Goal: Task Accomplishment & Management: Complete application form

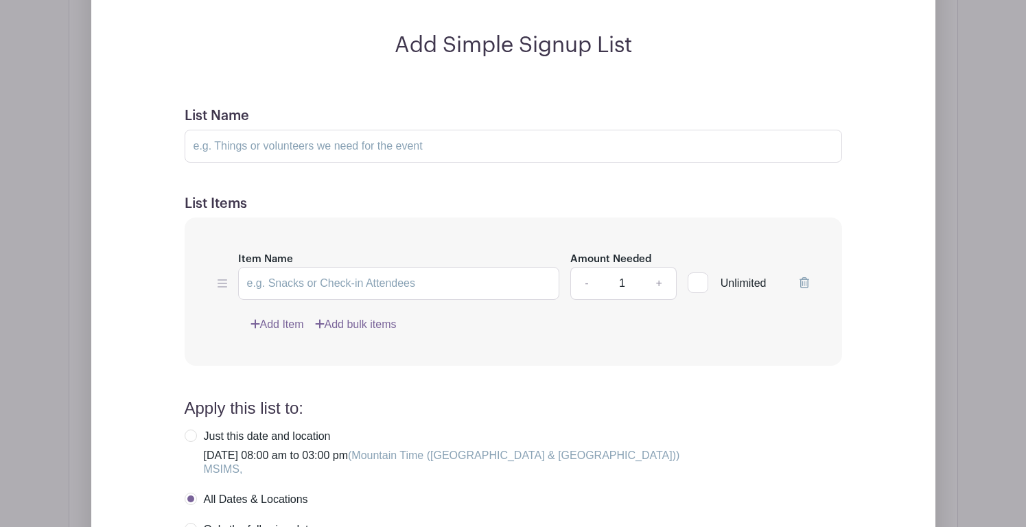
scroll to position [1172, 0]
click at [449, 279] on input "Item Name" at bounding box center [399, 282] width 322 height 33
type input "YCC Childcare"
click at [308, 151] on input "List Name" at bounding box center [513, 144] width 657 height 33
type input "Childcare"
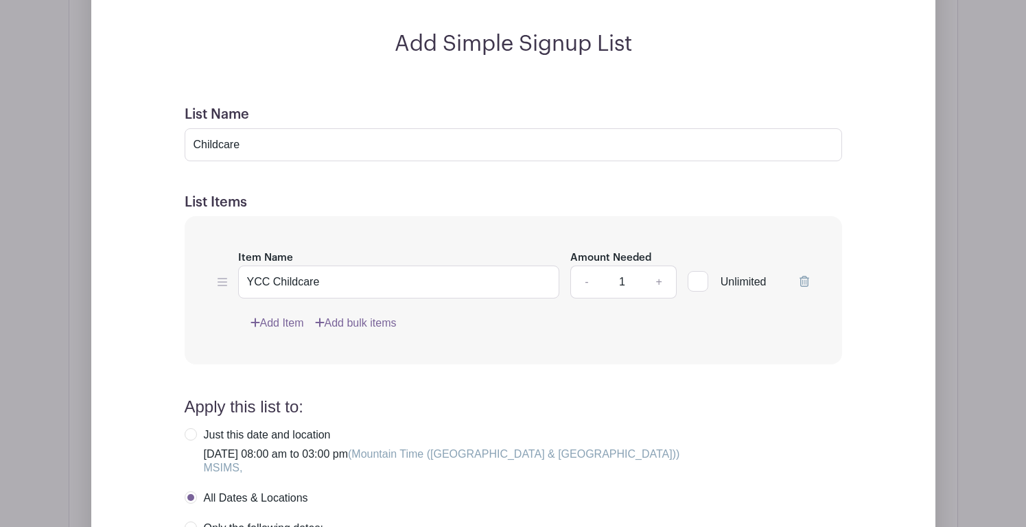
click at [280, 323] on link "Add Item" at bounding box center [277, 323] width 54 height 16
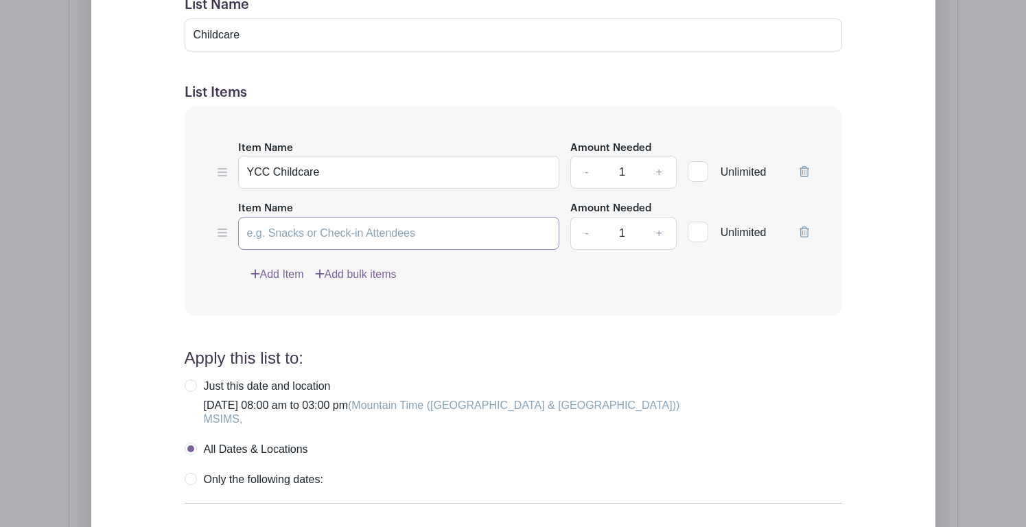
click at [354, 231] on input "Item Name" at bounding box center [399, 233] width 322 height 33
type input "Primary Childcare"
click at [271, 279] on link "Add Item" at bounding box center [277, 274] width 54 height 16
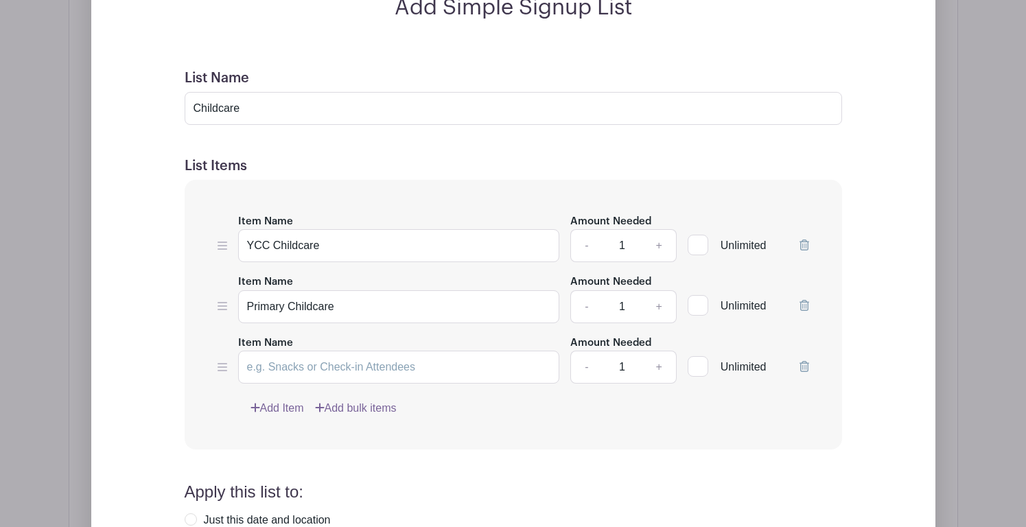
scroll to position [1098, 0]
click at [317, 365] on input "Item Name" at bounding box center [399, 367] width 322 height 33
type input "Elementary Childcare"
click at [629, 247] on input "1" at bounding box center [621, 246] width 41 height 33
type input "30"
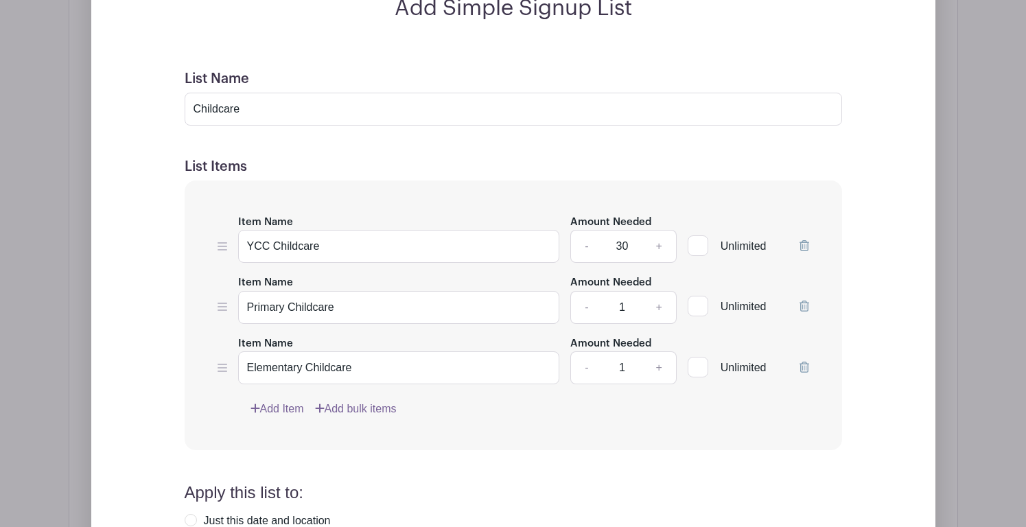
click at [629, 312] on input "1" at bounding box center [621, 307] width 41 height 33
type input "40"
click at [628, 369] on input "1" at bounding box center [621, 367] width 41 height 33
type input "20"
click at [579, 459] on form "List Name Childcare List Items Item Name YCC Childcare Amount Needed - 30 + Unl…" at bounding box center [513, 428] width 690 height 749
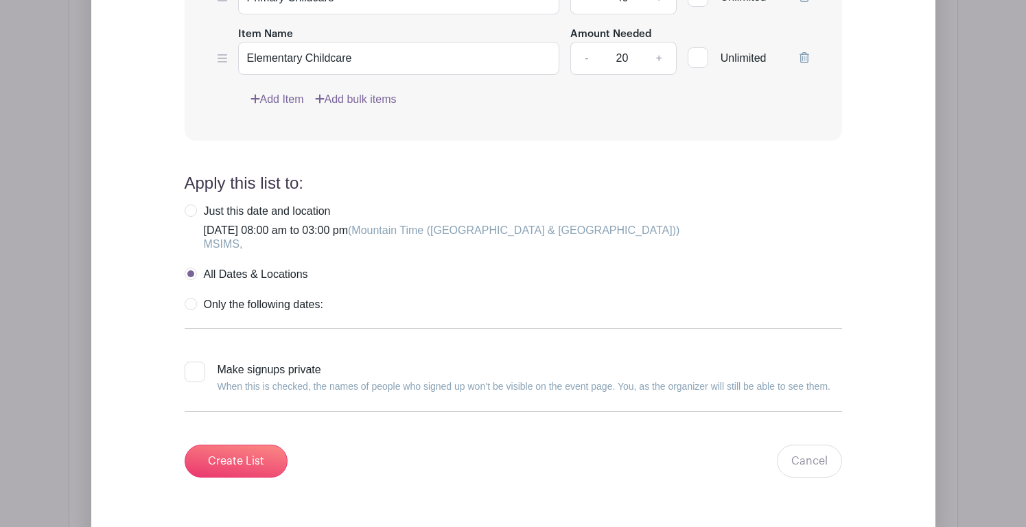
scroll to position [1519, 0]
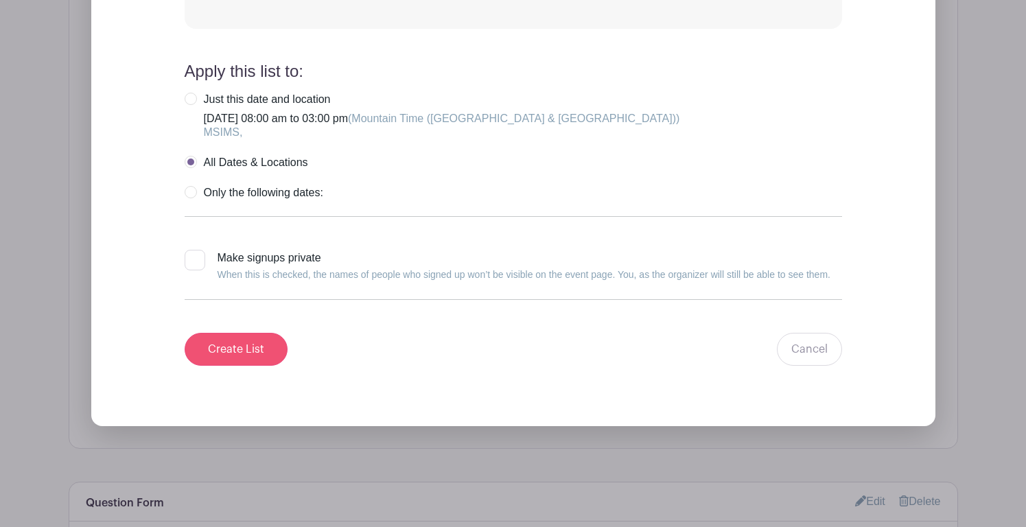
click at [242, 351] on input "Create List" at bounding box center [236, 349] width 103 height 33
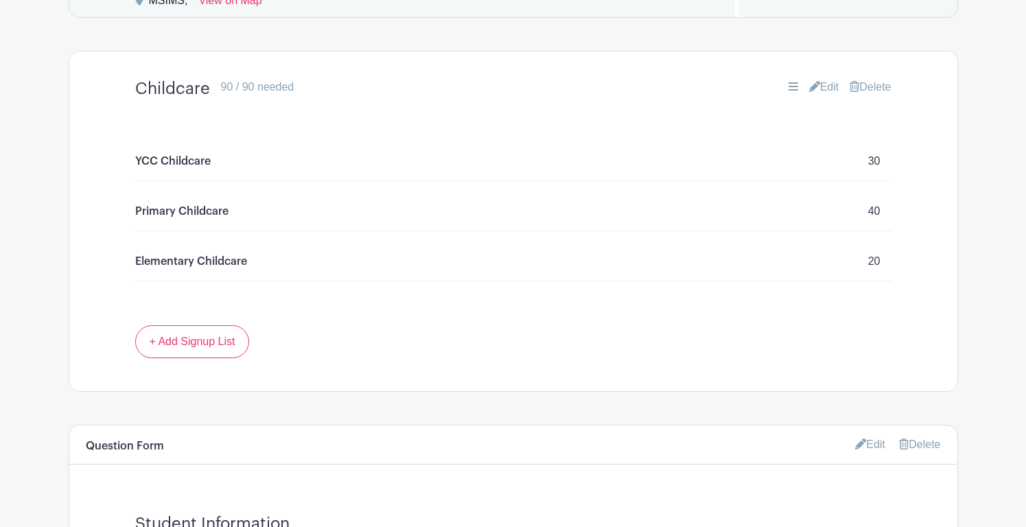
scroll to position [799, 0]
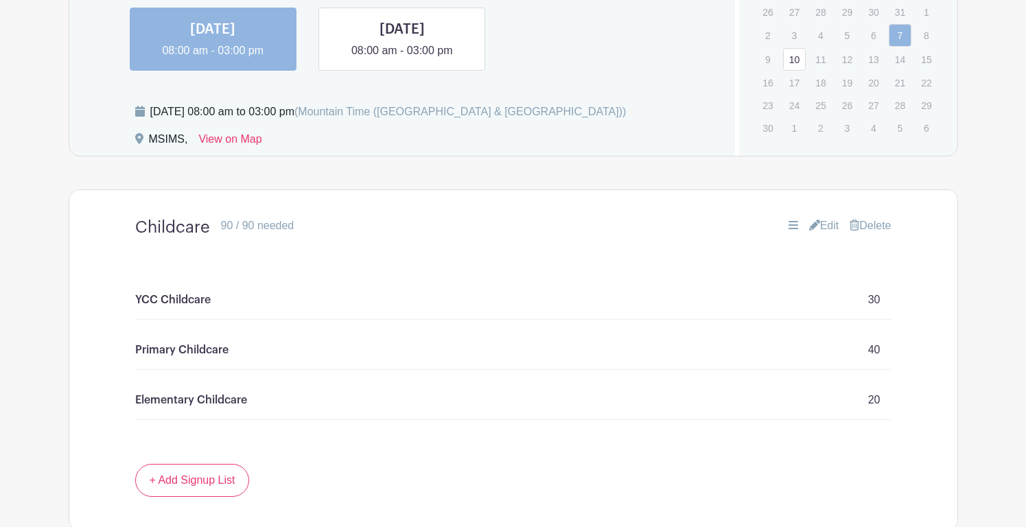
click at [824, 221] on link "Edit" at bounding box center [824, 226] width 30 height 16
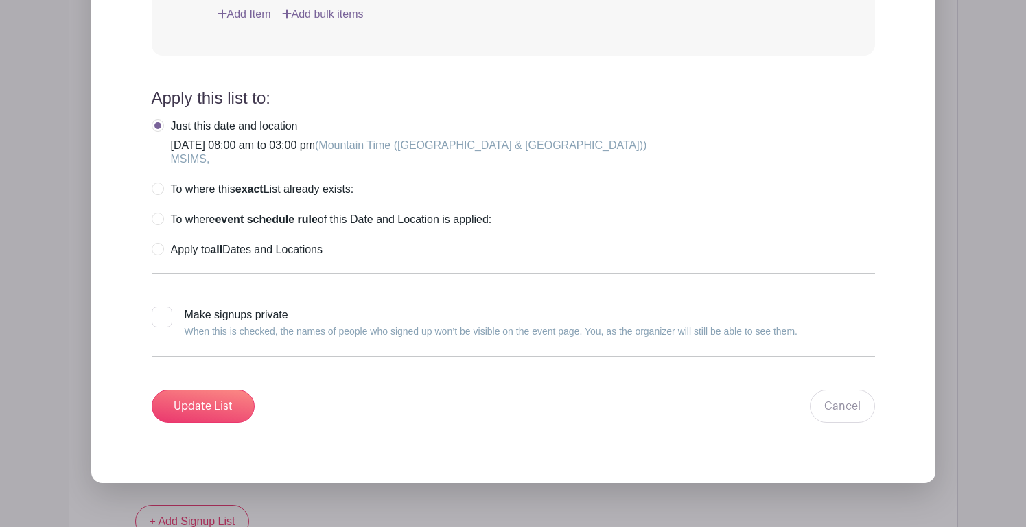
scroll to position [1515, 0]
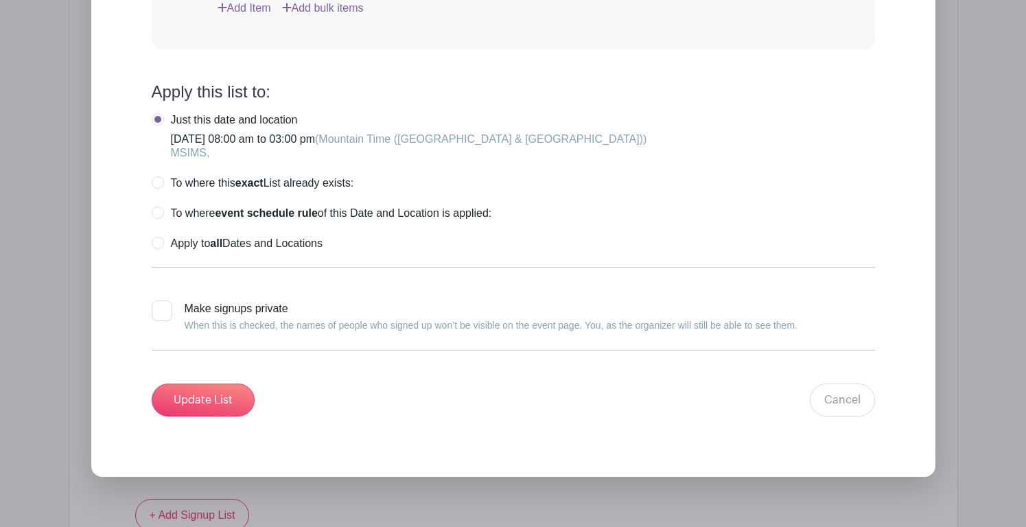
click at [167, 312] on div at bounding box center [162, 311] width 21 height 21
click at [161, 310] on input "Make signups private When this is checked, the names of people who signed up wo…" at bounding box center [156, 305] width 9 height 9
checkbox input "true"
click at [221, 403] on input "Update List" at bounding box center [203, 400] width 103 height 33
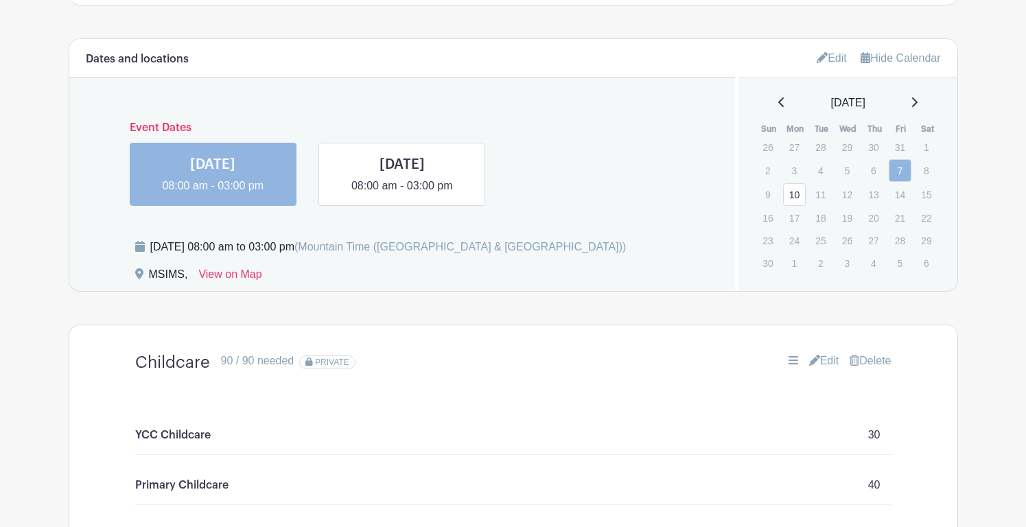
scroll to position [664, 0]
click at [436, 169] on link at bounding box center [427, 159] width 103 height 21
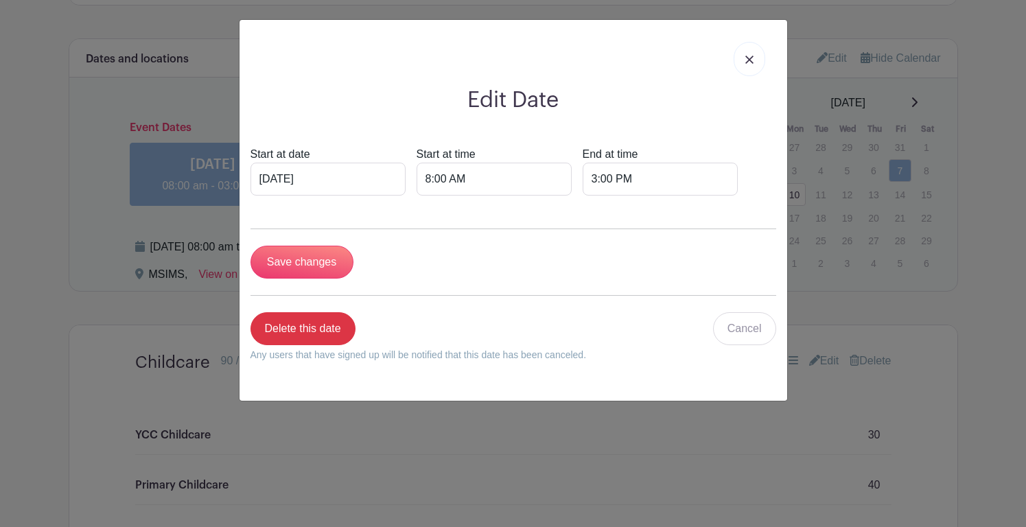
click at [749, 60] on img at bounding box center [749, 60] width 8 height 8
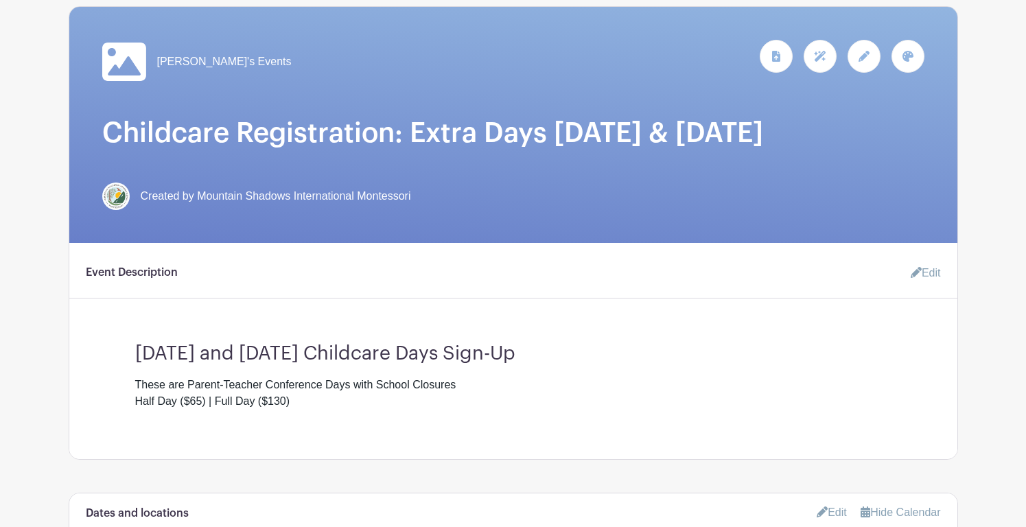
scroll to position [153, 0]
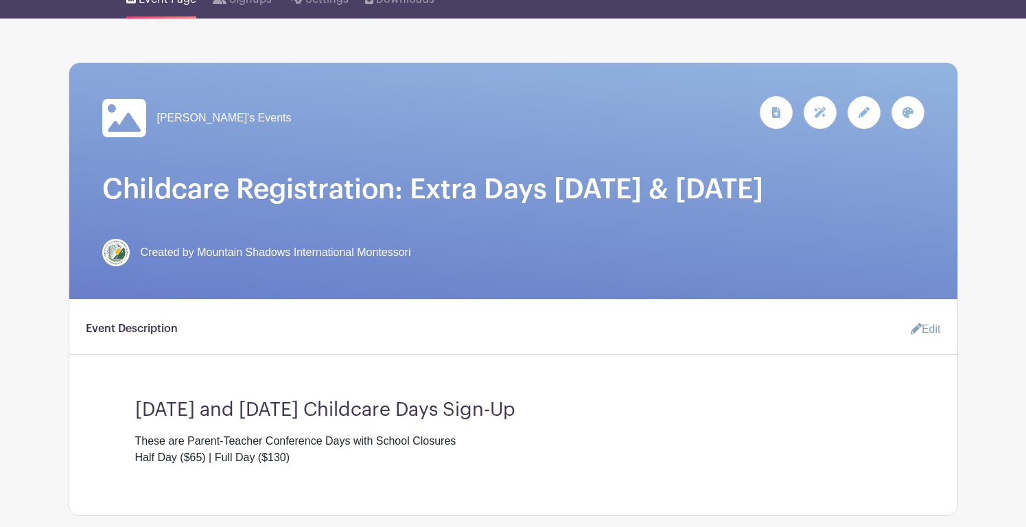
click at [866, 111] on icon at bounding box center [864, 112] width 11 height 11
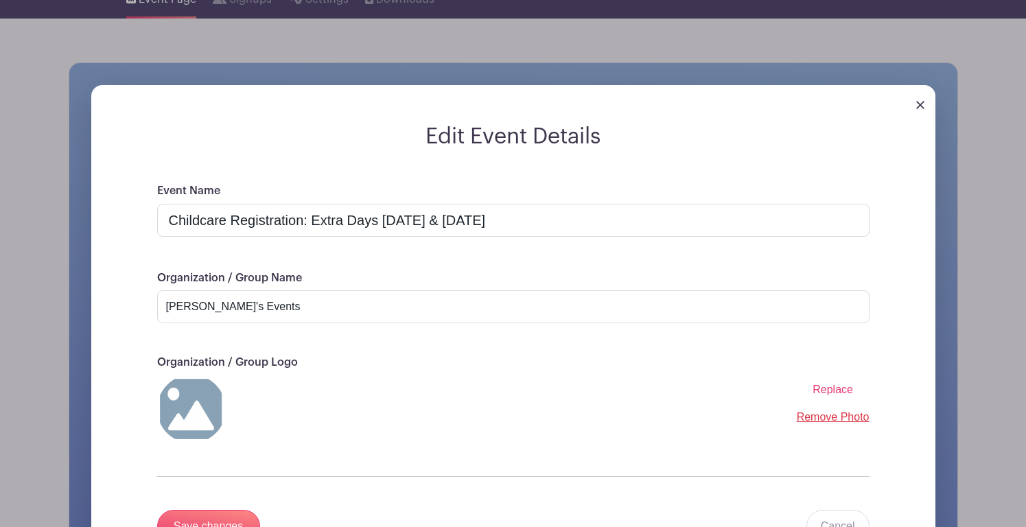
scroll to position [170, 0]
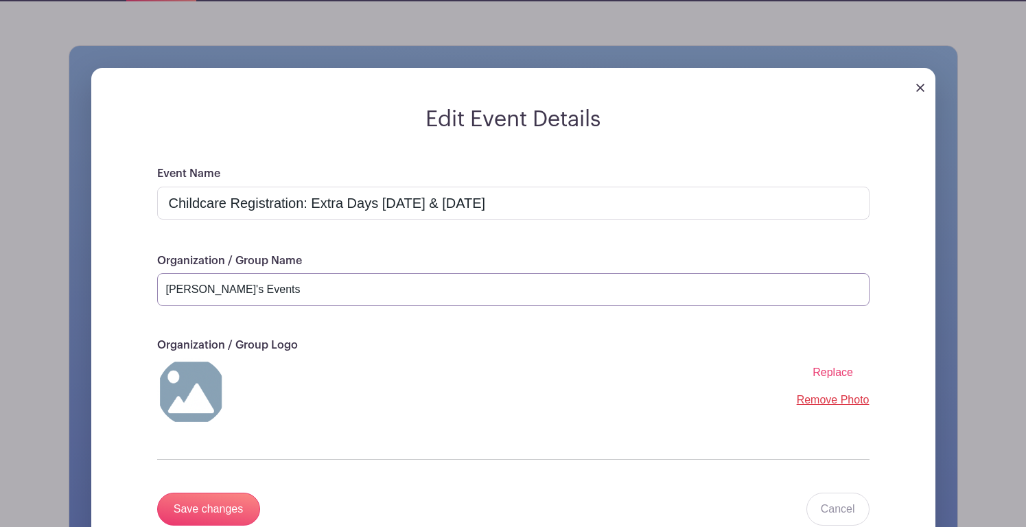
drag, startPoint x: 284, startPoint y: 298, endPoint x: 109, endPoint y: 293, distance: 175.1
click at [107, 293] on form "Edit Event Details Event Name Childcare Registration: Extra Days November 7th &…" at bounding box center [513, 332] width 844 height 452
type input "MSIMS"
click at [828, 377] on span "Replace" at bounding box center [833, 372] width 40 height 12
click at [0, 0] on input "Replace" at bounding box center [0, 0] width 0 height 0
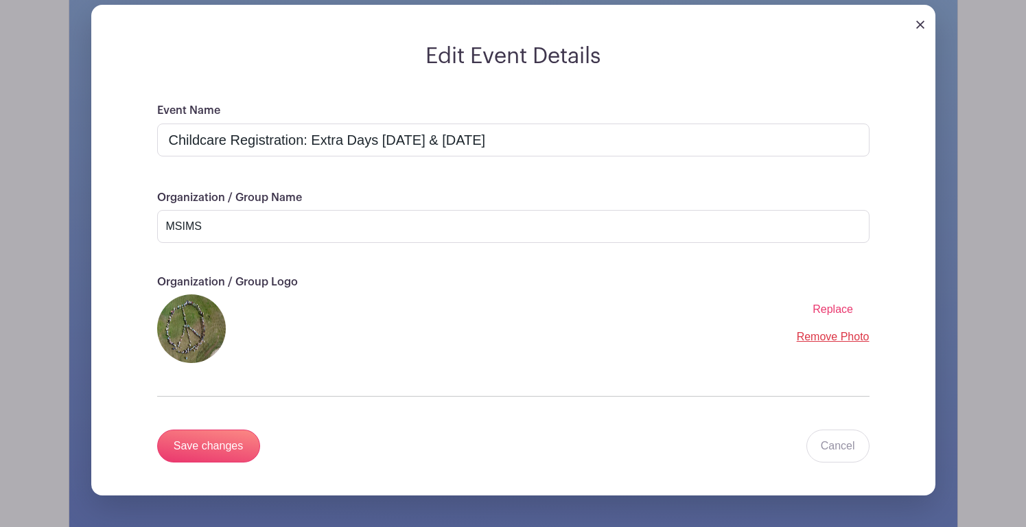
scroll to position [246, 0]
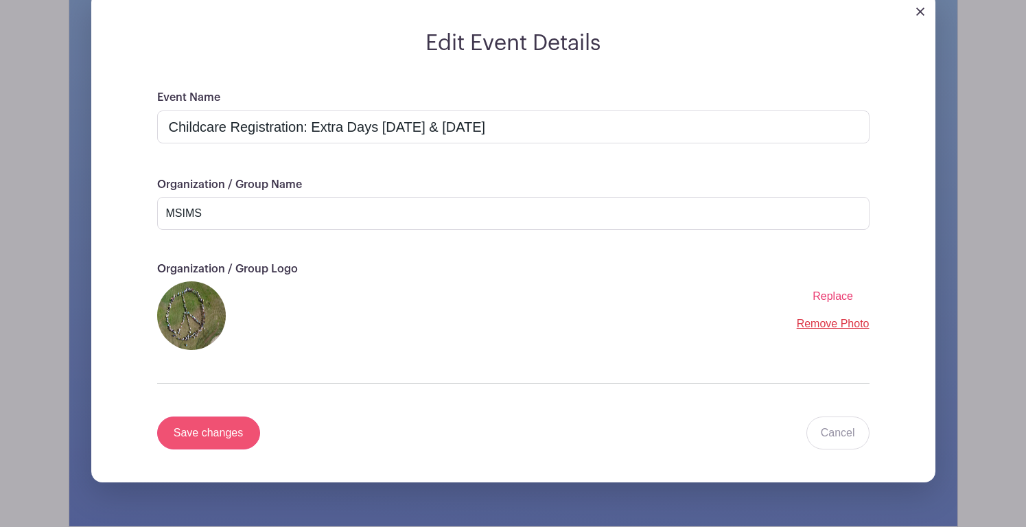
click at [239, 432] on input "Save changes" at bounding box center [208, 433] width 103 height 33
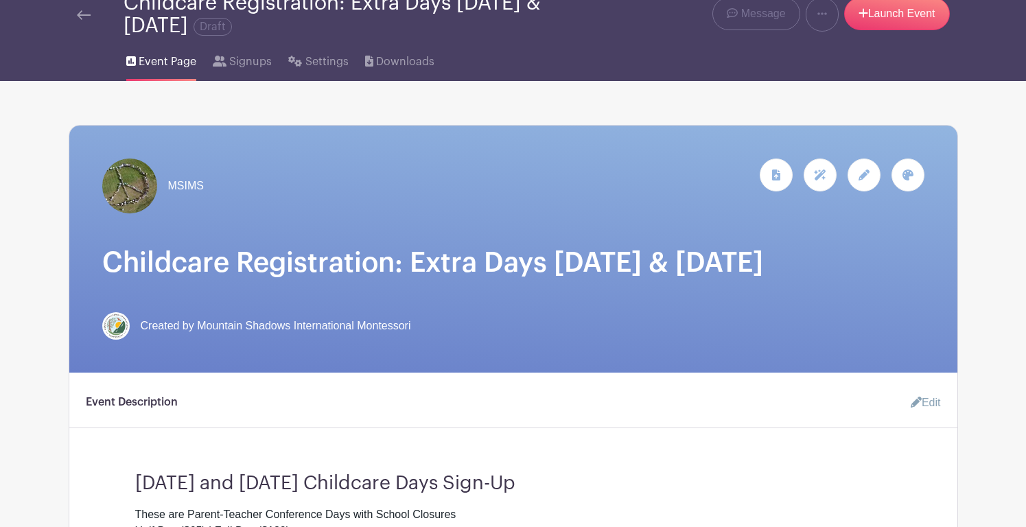
scroll to position [89, 0]
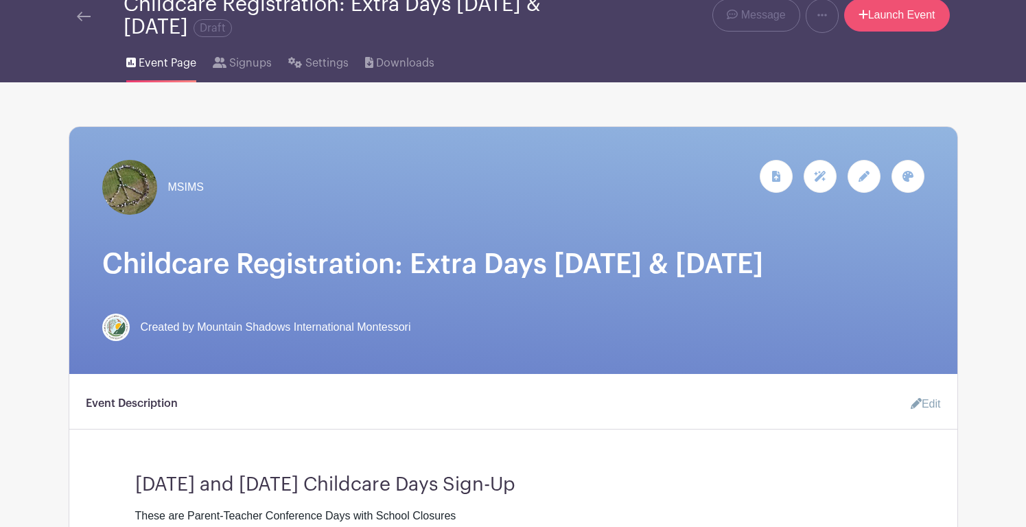
click at [872, 23] on link "Launch Event" at bounding box center [897, 15] width 106 height 33
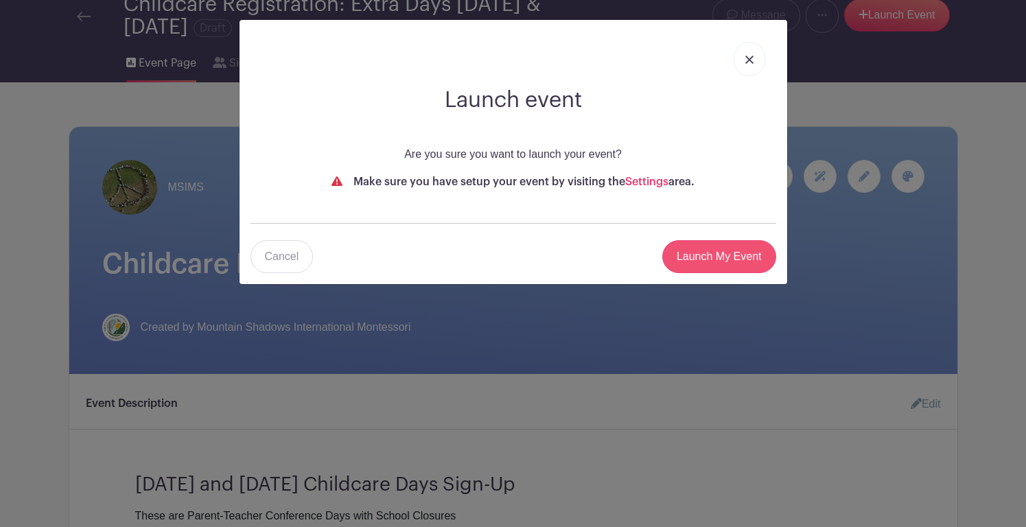
click at [691, 249] on input "Launch My Event" at bounding box center [719, 256] width 114 height 33
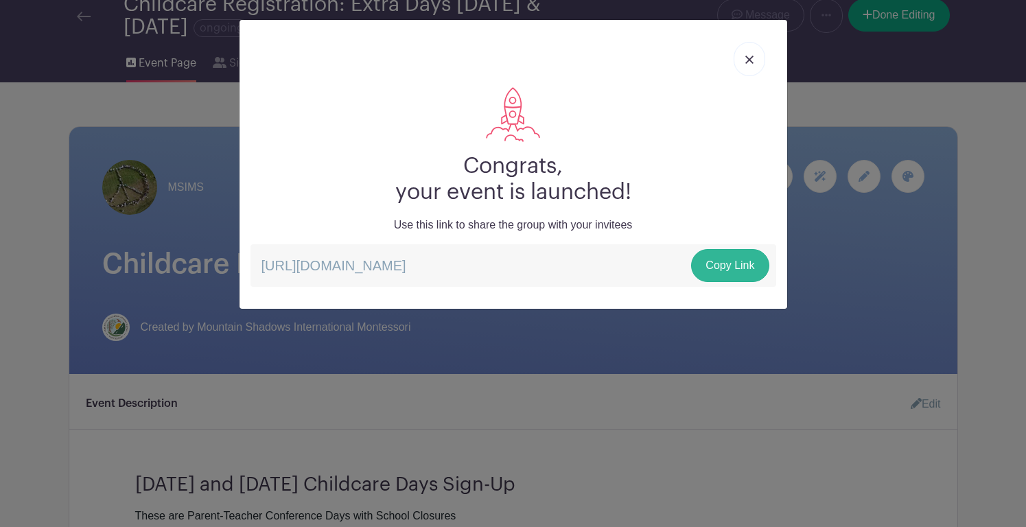
click at [715, 260] on link "Copy Link" at bounding box center [730, 265] width 78 height 33
click at [728, 259] on link "Copy Link" at bounding box center [730, 265] width 78 height 33
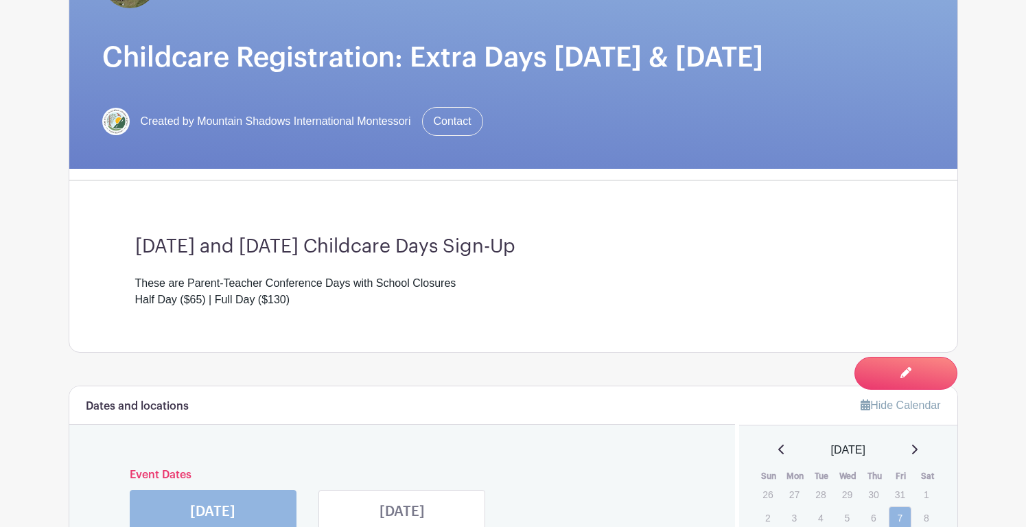
scroll to position [239, 0]
